Goal: Transaction & Acquisition: Obtain resource

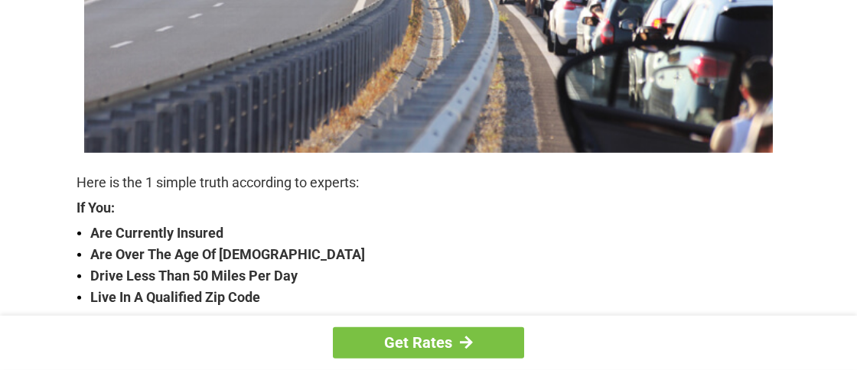
scroll to position [402, 0]
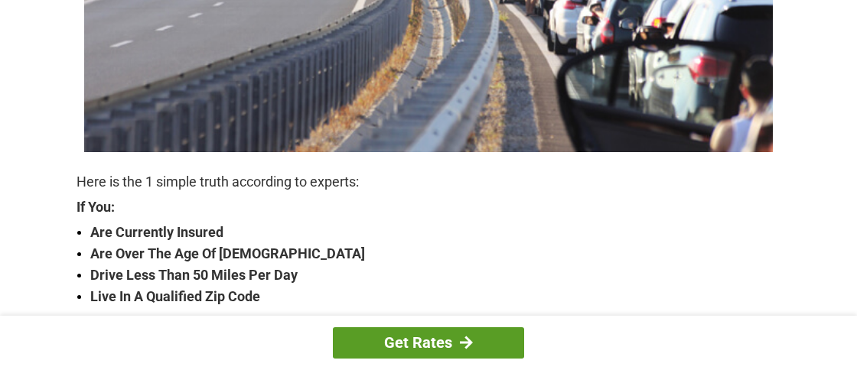
click at [395, 339] on link "Get Rates" at bounding box center [428, 342] width 191 height 31
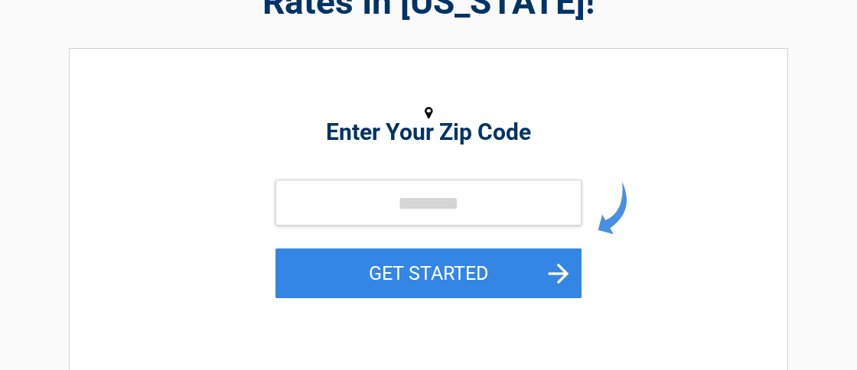
scroll to position [161, 0]
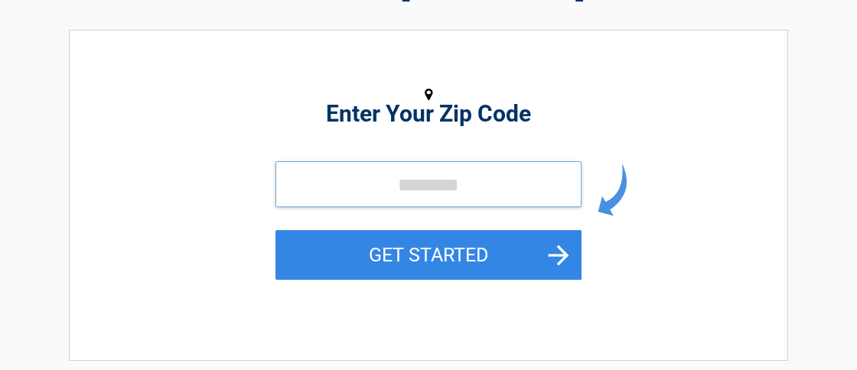
click at [360, 181] on input "tel" at bounding box center [428, 184] width 306 height 46
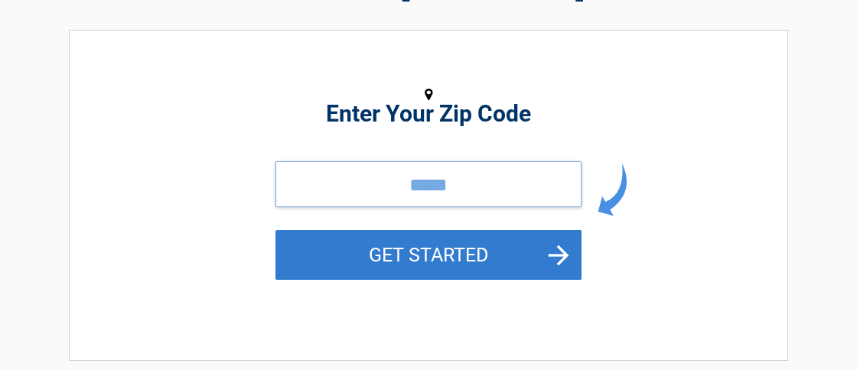
type input "*****"
click at [552, 249] on button "GET STARTED" at bounding box center [428, 255] width 306 height 50
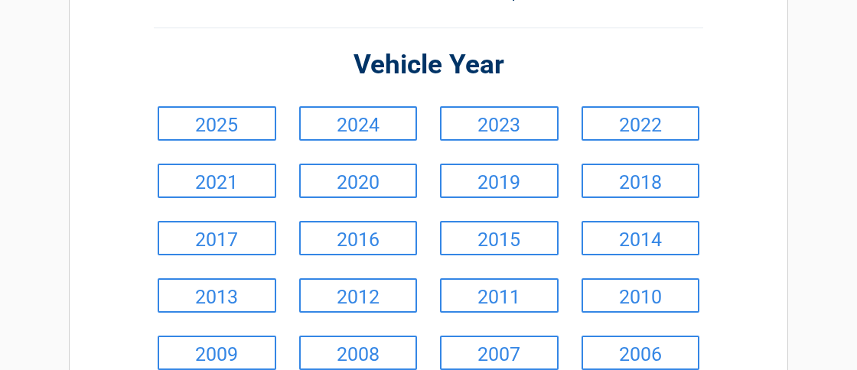
scroll to position [80, 0]
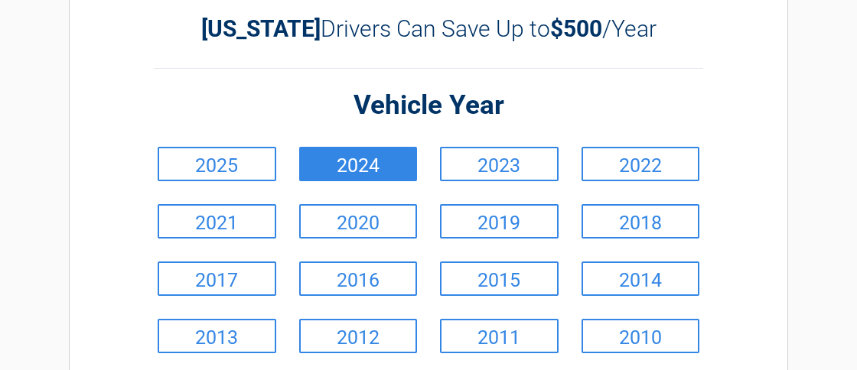
click at [392, 171] on link "2024" at bounding box center [358, 164] width 119 height 34
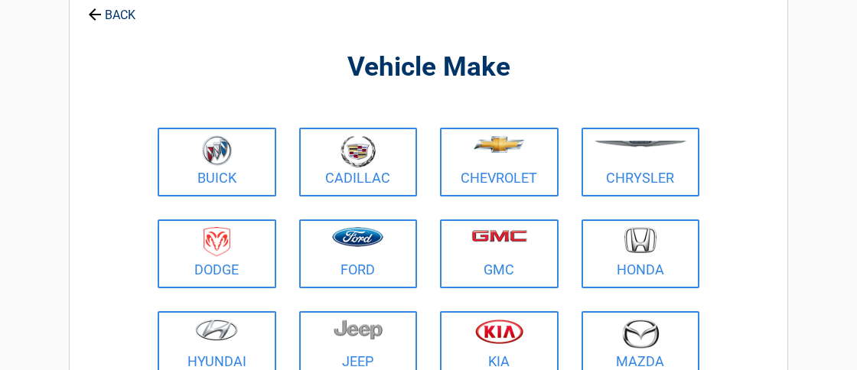
scroll to position [161, 0]
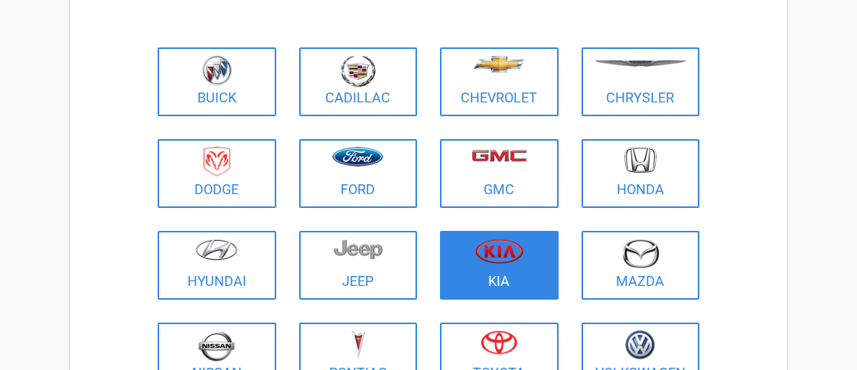
click at [491, 265] on figure at bounding box center [499, 256] width 100 height 34
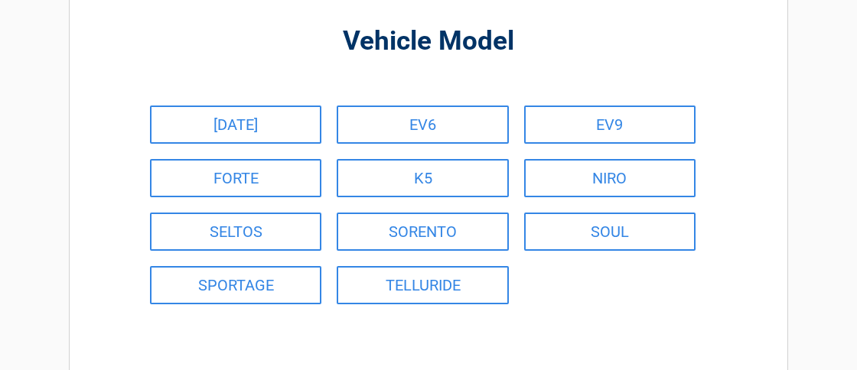
scroll to position [80, 0]
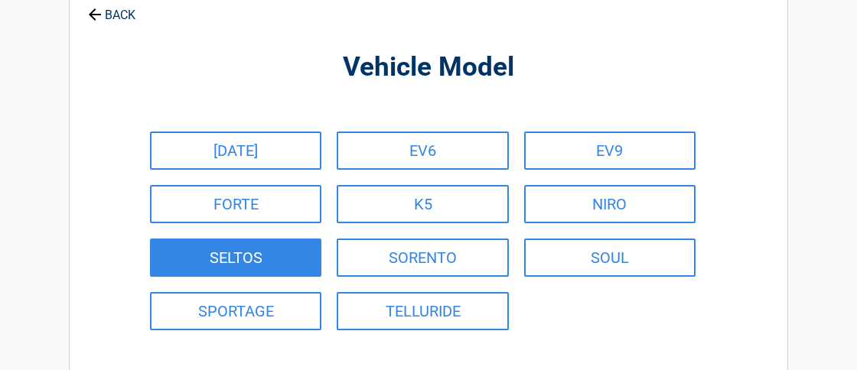
click at [263, 265] on link "SELTOS" at bounding box center [235, 258] width 171 height 38
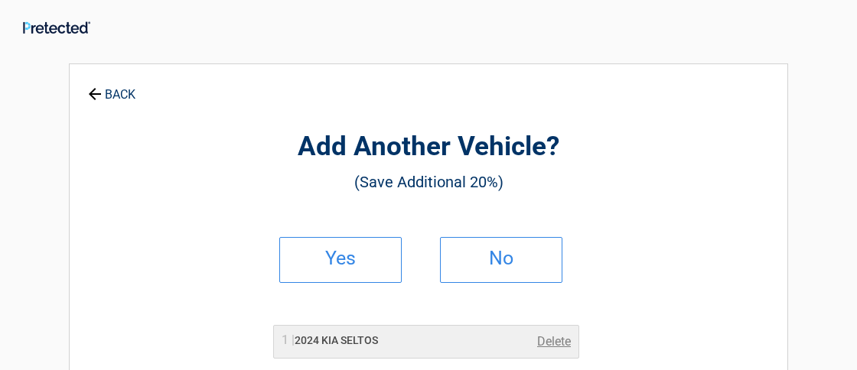
scroll to position [0, 0]
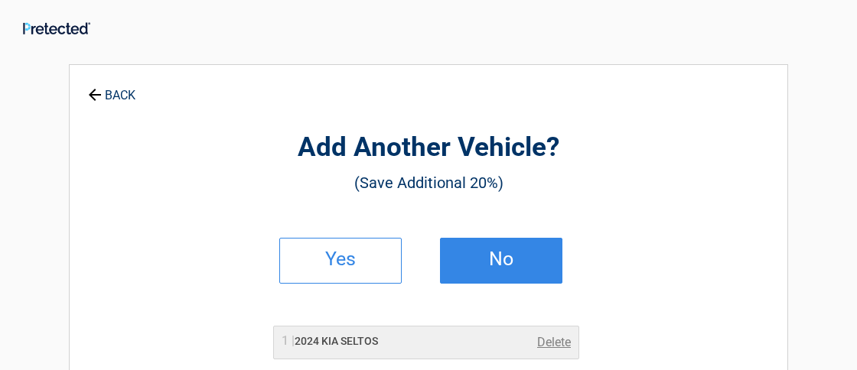
click at [506, 265] on h2 "No" at bounding box center [501, 259] width 90 height 11
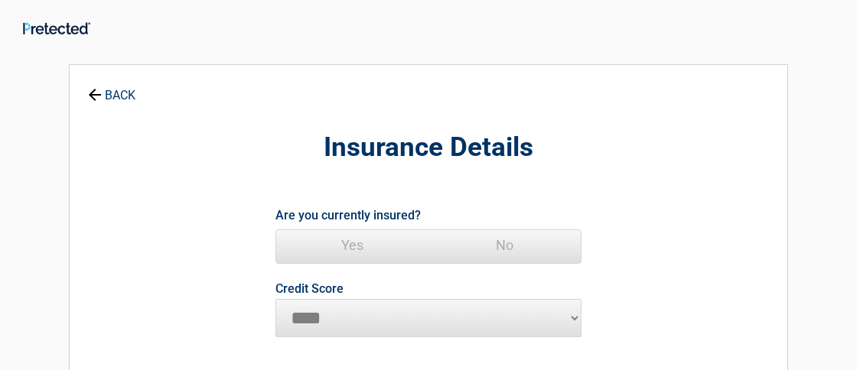
click at [356, 242] on span "Yes" at bounding box center [352, 245] width 152 height 31
